Goal: Navigation & Orientation: Find specific page/section

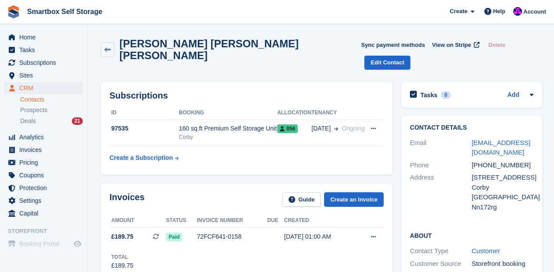
scroll to position [496, 0]
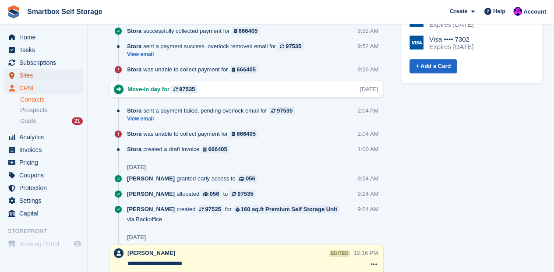
click at [25, 74] on span "Sites" at bounding box center [45, 75] width 53 height 12
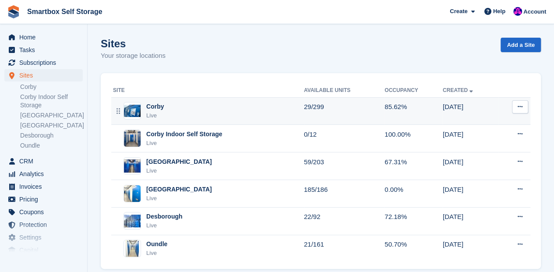
click at [158, 107] on div "Corby" at bounding box center [155, 106] width 18 height 9
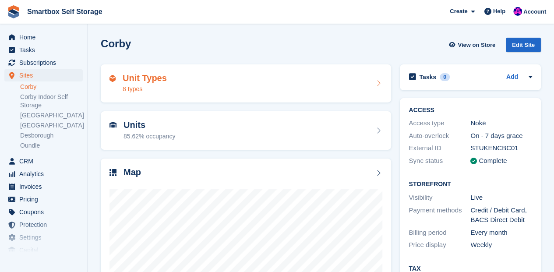
click at [133, 123] on h2 "Units" at bounding box center [149, 125] width 52 height 10
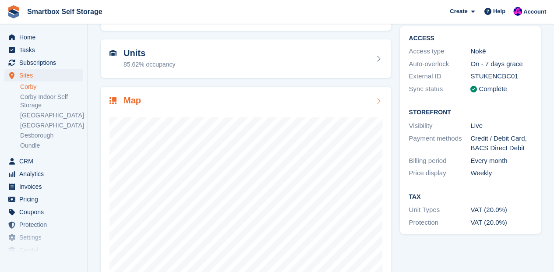
scroll to position [101, 0]
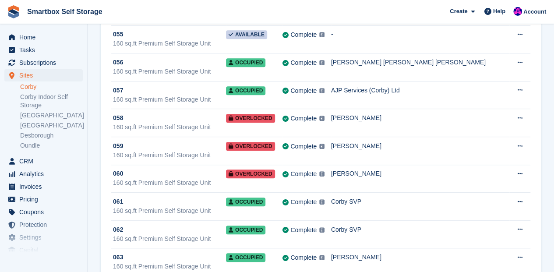
scroll to position [1839, 0]
